Goal: Navigation & Orientation: Find specific page/section

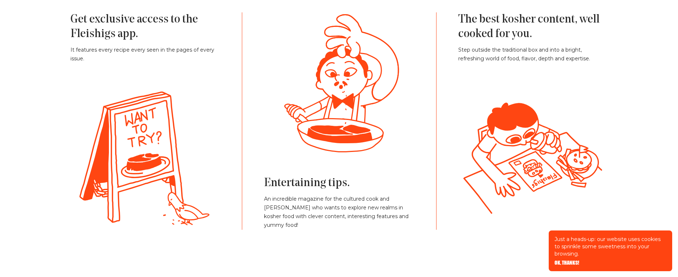
scroll to position [1624, 0]
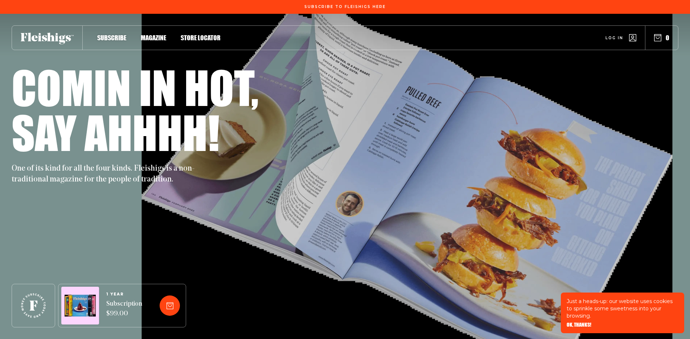
click at [154, 34] on span "Magazine" at bounding box center [153, 30] width 25 height 8
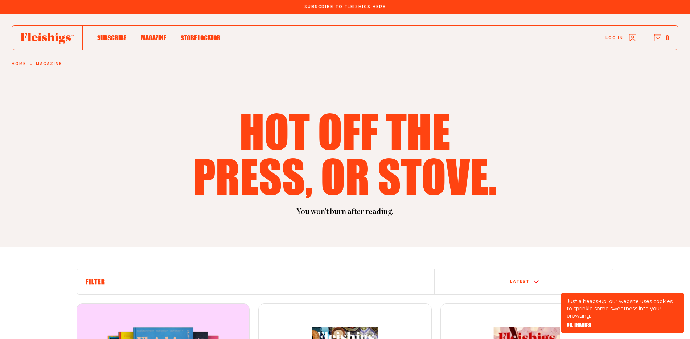
click at [47, 40] on icon at bounding box center [47, 39] width 53 height 12
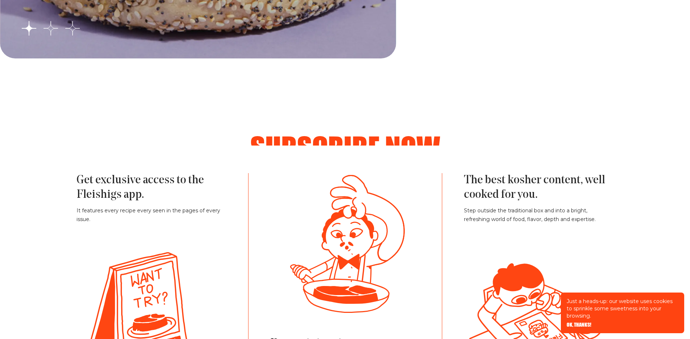
scroll to position [1674, 0]
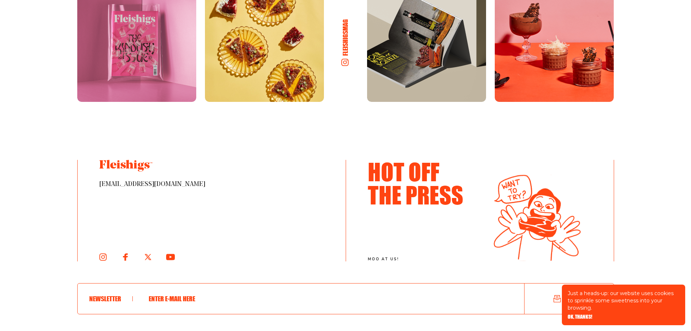
scroll to position [3876, 0]
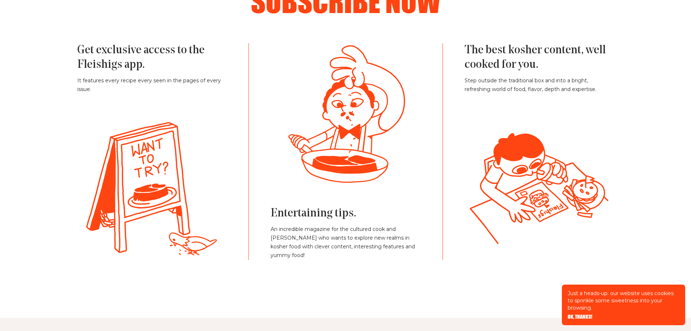
scroll to position [1651, 0]
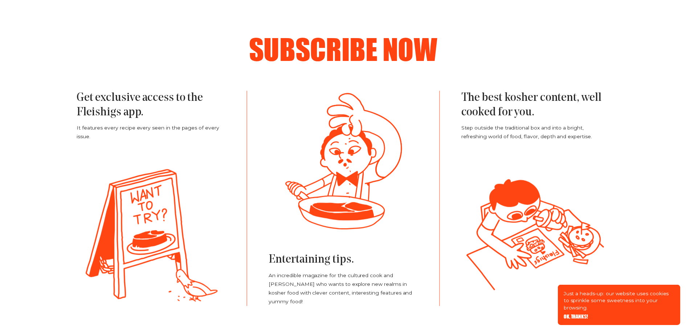
scroll to position [1607, 0]
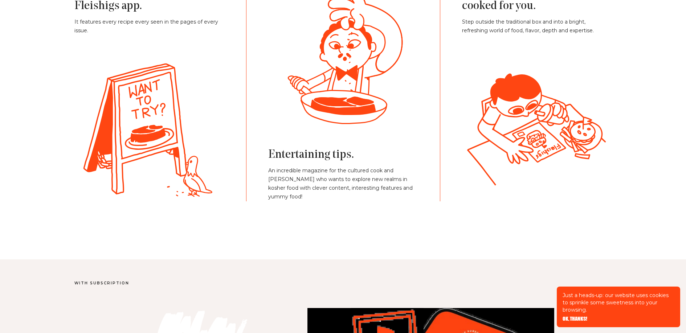
scroll to position [1631, 0]
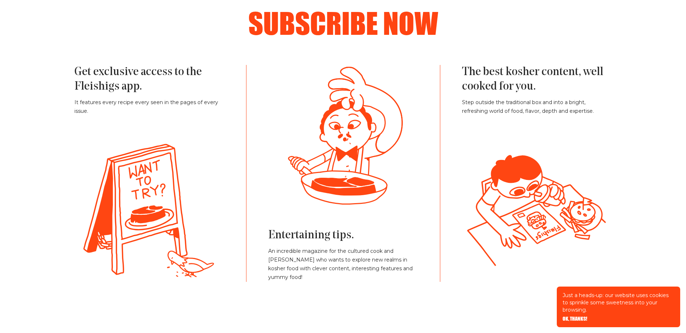
scroll to position [1640, 0]
